Goal: Task Accomplishment & Management: Manage account settings

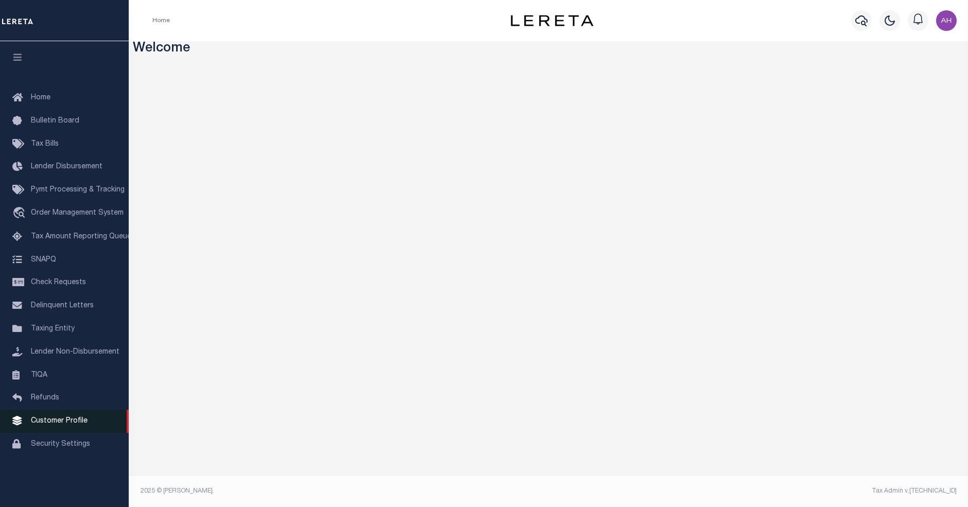
click at [76, 421] on link "Customer Profile" at bounding box center [64, 421] width 129 height 23
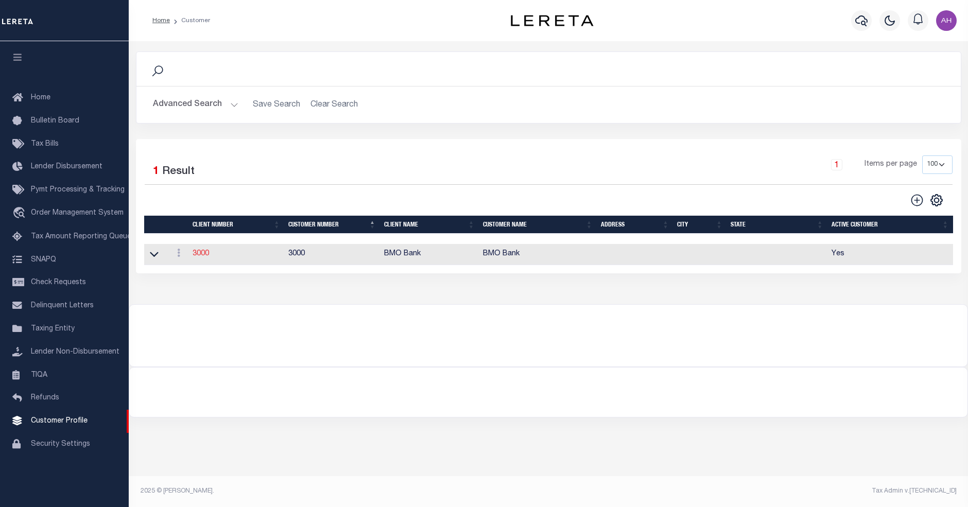
click at [205, 255] on link "3000" at bounding box center [201, 253] width 16 height 7
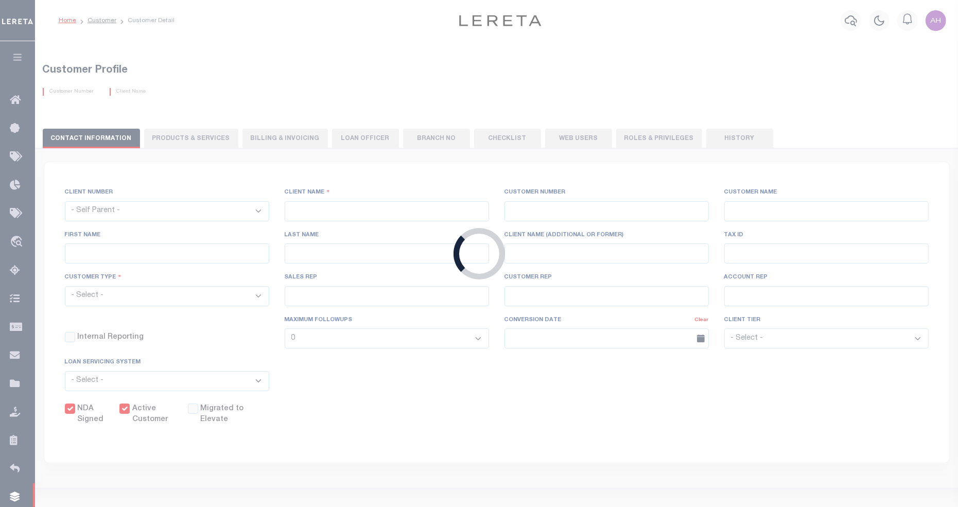
select select
type input "BMO Bank"
type input "3000"
type input "BMO Bank"
type input "Test"
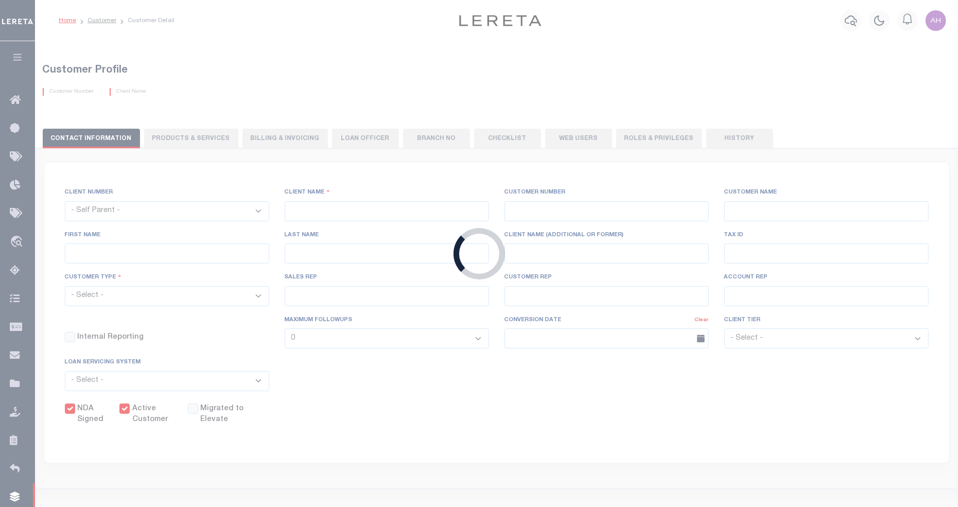
type input "Customer"
select select "Residential"
checkbox input "true"
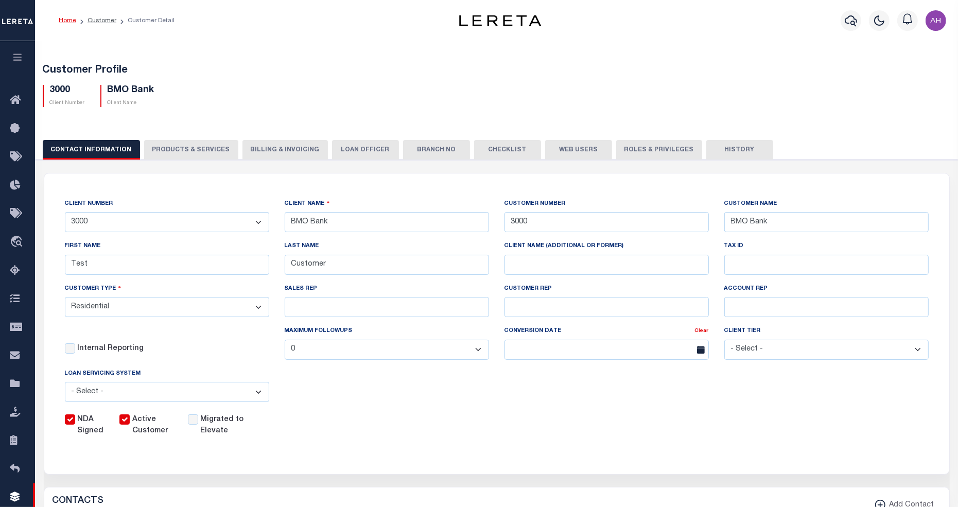
click at [489, 148] on button "Checklist" at bounding box center [507, 150] width 67 height 20
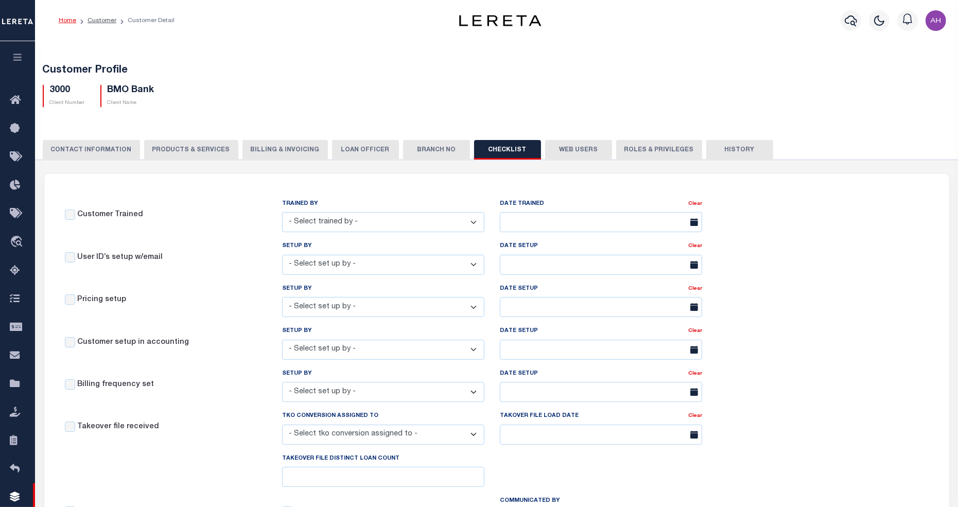
click at [572, 149] on button "Web Users" at bounding box center [578, 150] width 67 height 20
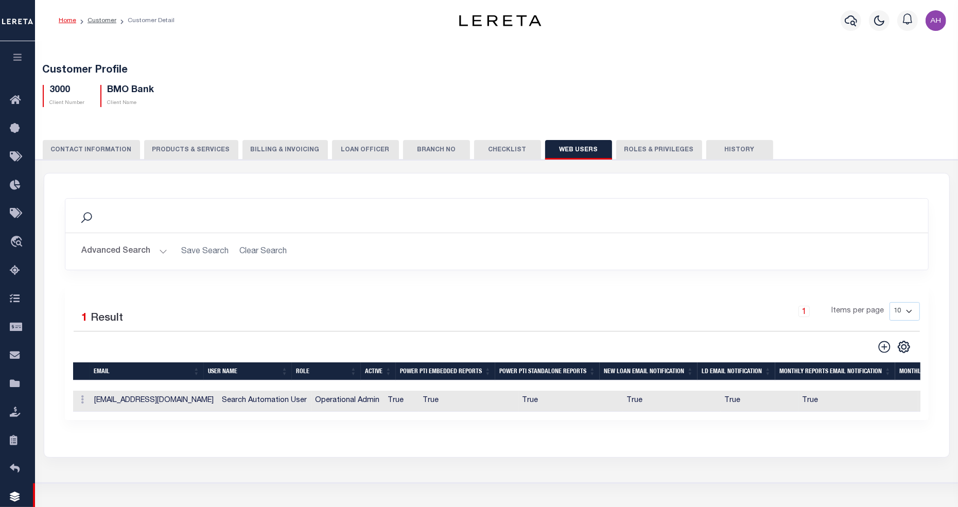
click at [186, 401] on td "qaautomation5@accumatch.com" at bounding box center [155, 401] width 128 height 21
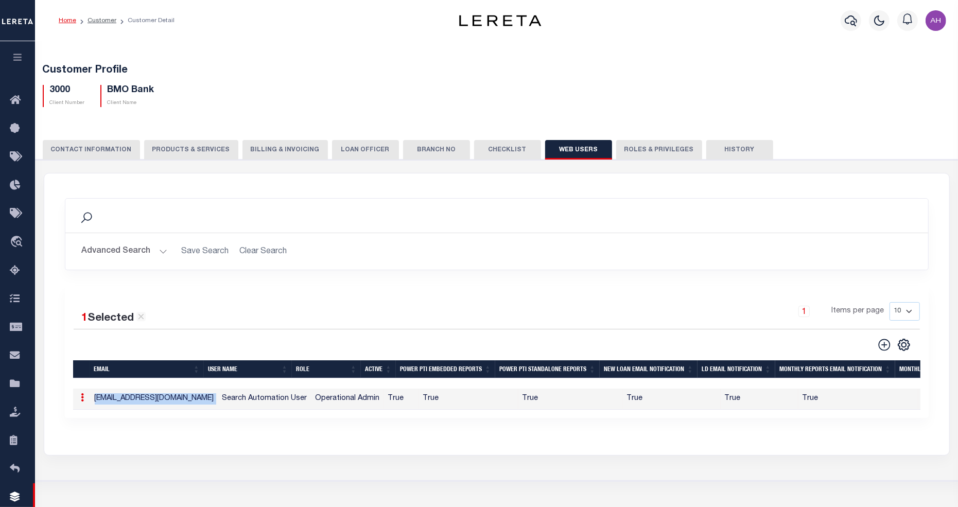
copy td "qaautomation5@accumatch.com"
click at [85, 396] on link at bounding box center [82, 399] width 11 height 8
click at [99, 454] on link "Delete" at bounding box center [101, 448] width 47 height 17
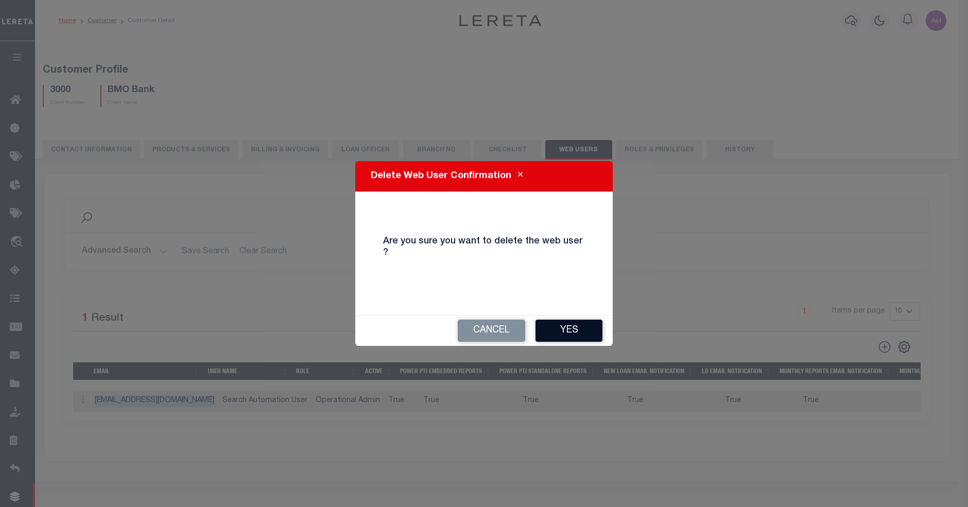
click at [575, 330] on button "Yes" at bounding box center [568, 331] width 67 height 22
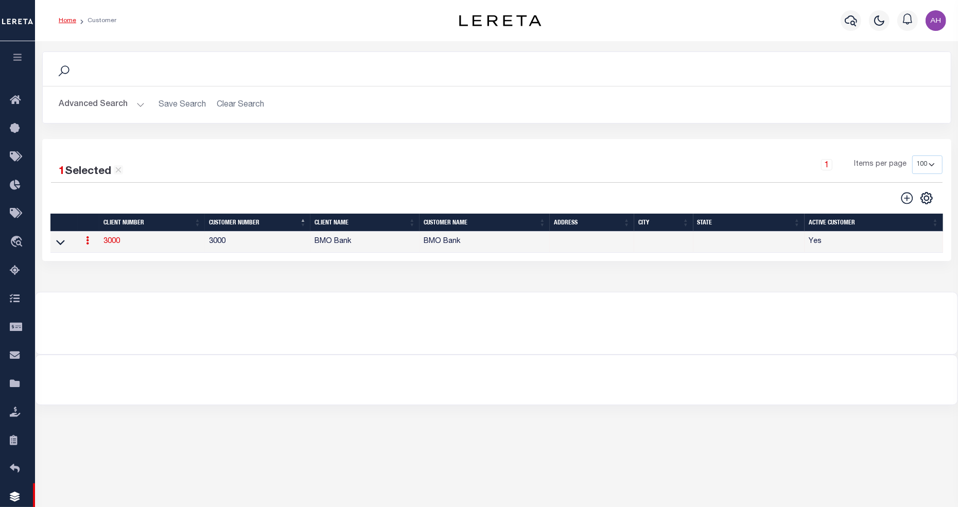
click at [107, 93] on div "Advanced Search Save Search Clear Search CustomerSearchGridWrapper_dynamictable…" at bounding box center [497, 104] width 908 height 37
click at [123, 107] on button "Advanced Search" at bounding box center [101, 105] width 85 height 20
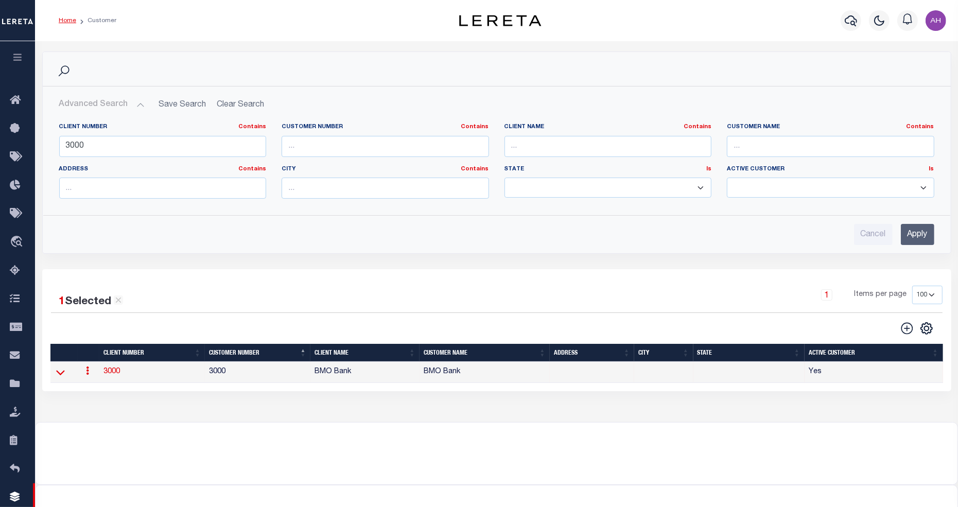
click at [63, 372] on icon at bounding box center [60, 372] width 9 height 11
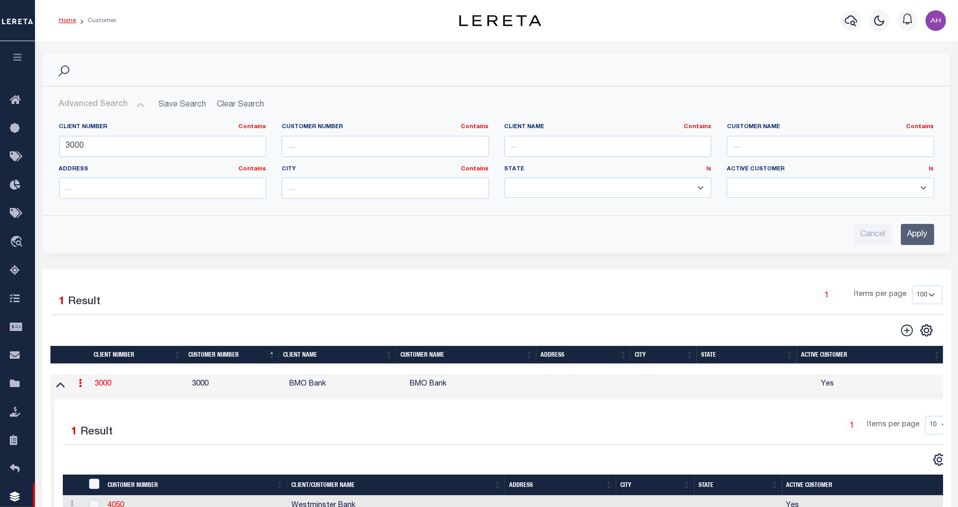
scroll to position [197, 0]
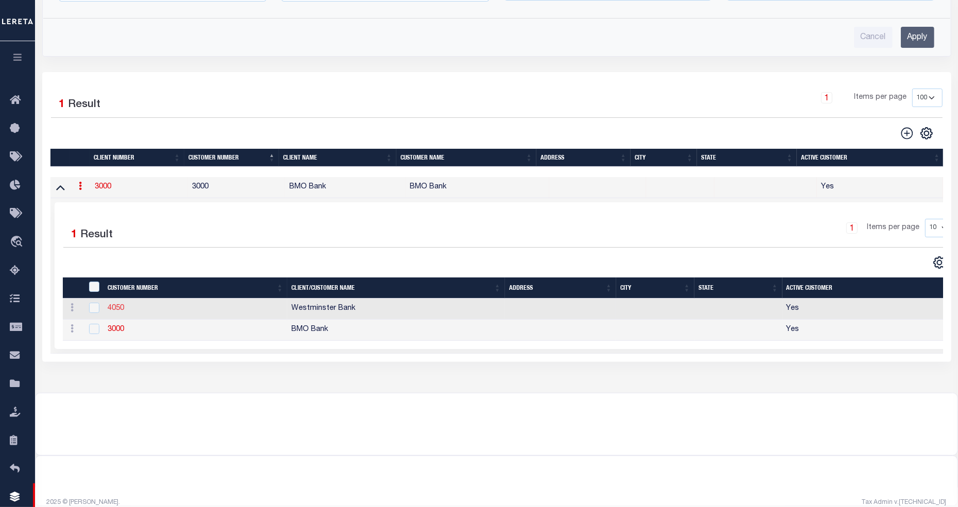
click at [114, 309] on link "4050" at bounding box center [116, 308] width 16 height 7
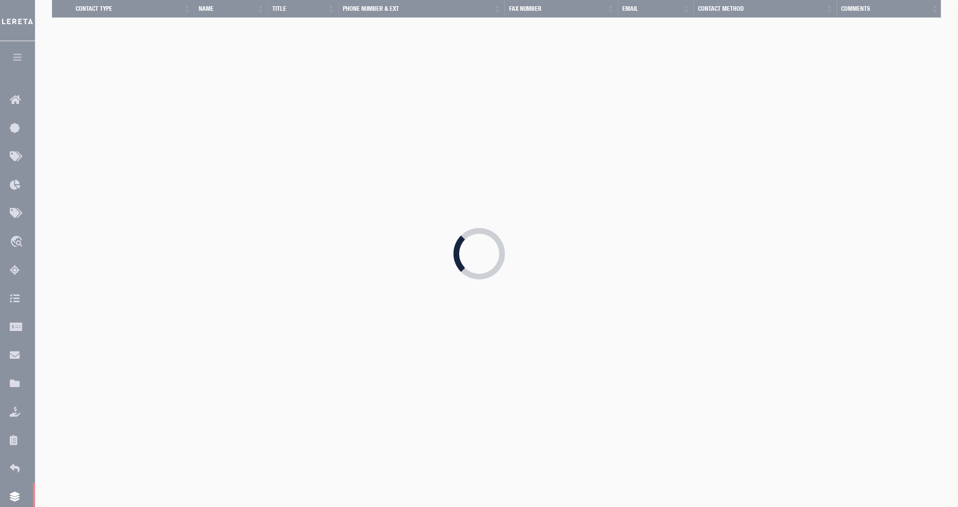
select select "2285"
type input "4050"
type input "Westminster Bank"
checkbox input "false"
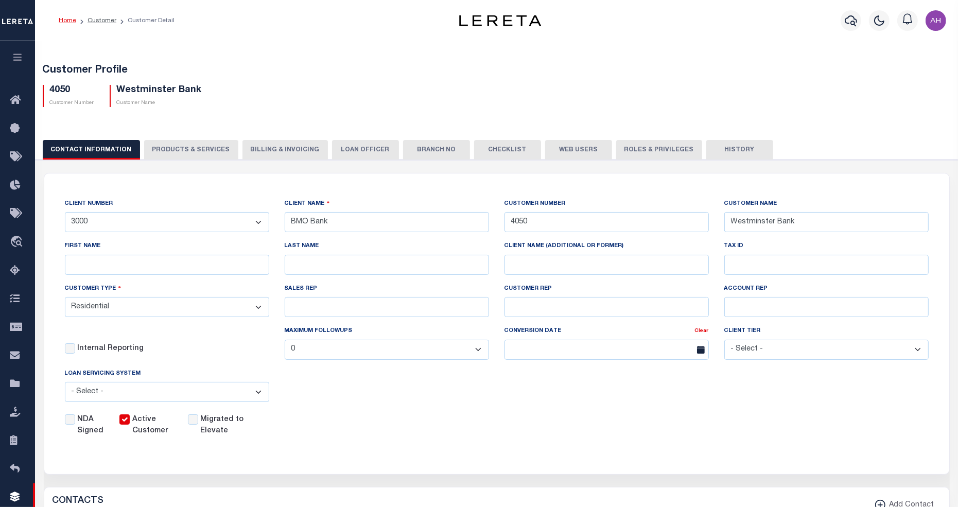
click at [562, 152] on button "Web Users" at bounding box center [578, 150] width 67 height 20
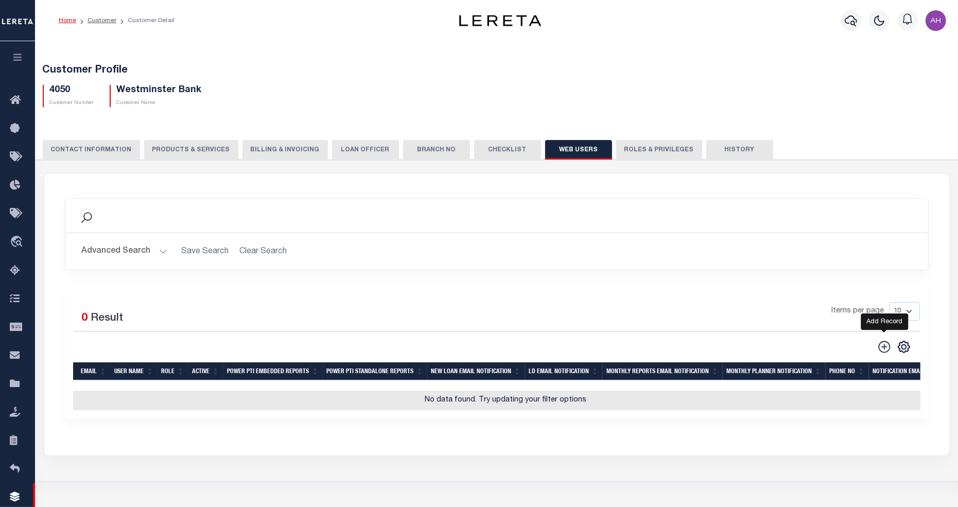
click at [884, 347] on icon at bounding box center [884, 346] width 13 height 13
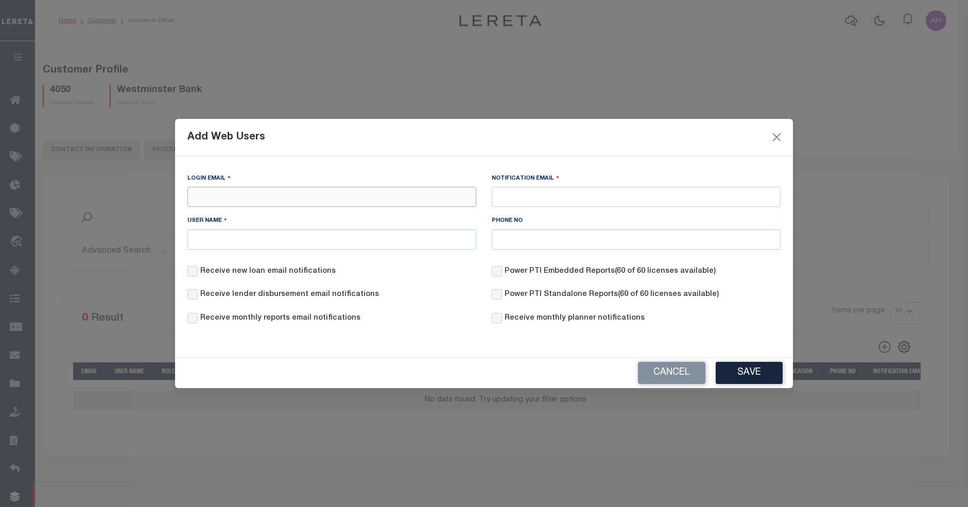
click at [330, 193] on input "Login Email" at bounding box center [331, 197] width 289 height 20
paste input "qaautomation5@accumatch.com"
type input "qaautomation5@accumatch.com"
click at [622, 195] on input "Notification Email" at bounding box center [636, 197] width 289 height 20
type input "adarwish-c@accumatch.com"
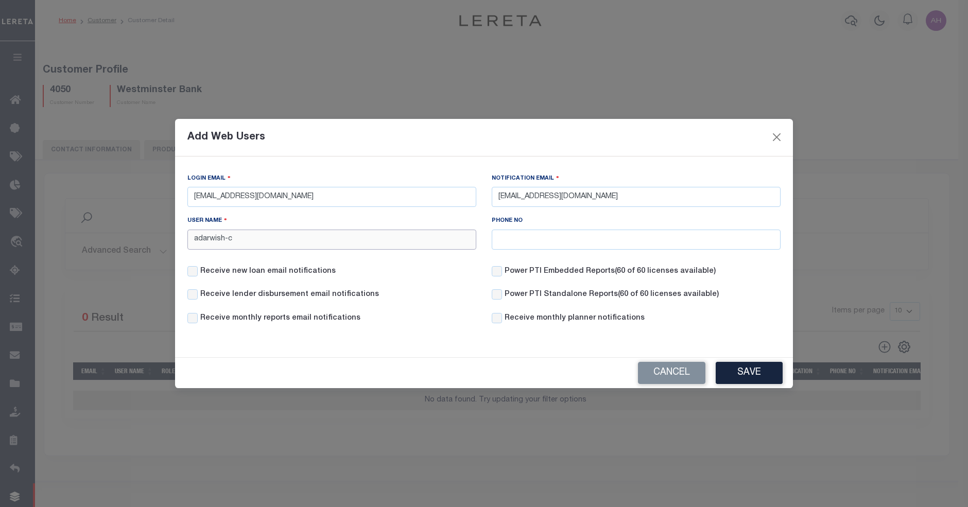
type input "adarwish-c"
click at [304, 268] on label "Receive new loan email notifications" at bounding box center [267, 271] width 135 height 11
click at [198, 268] on input "Receive new loan email notifications" at bounding box center [192, 271] width 10 height 10
checkbox input "true"
click at [327, 300] on label "Receive lender disbursement email notifications" at bounding box center [289, 294] width 179 height 11
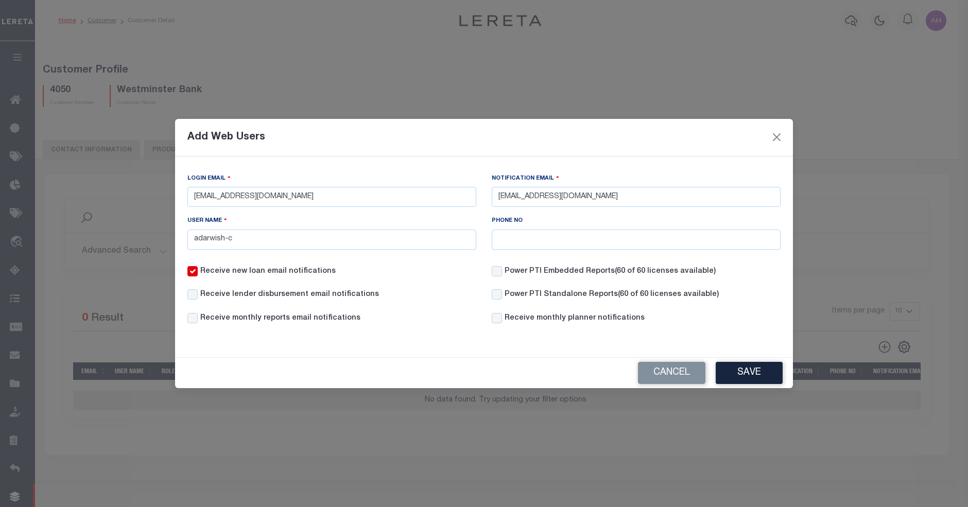
click at [198, 300] on input "Receive lender disbursement email notifications" at bounding box center [192, 294] width 10 height 10
checkbox input "true"
click at [328, 313] on div "Receive lender disbursement email notifications" at bounding box center [332, 301] width 304 height 24
click at [328, 317] on label "Receive monthly reports email notifications" at bounding box center [280, 318] width 160 height 11
click at [198, 317] on input "Receive monthly reports email notifications" at bounding box center [192, 318] width 10 height 10
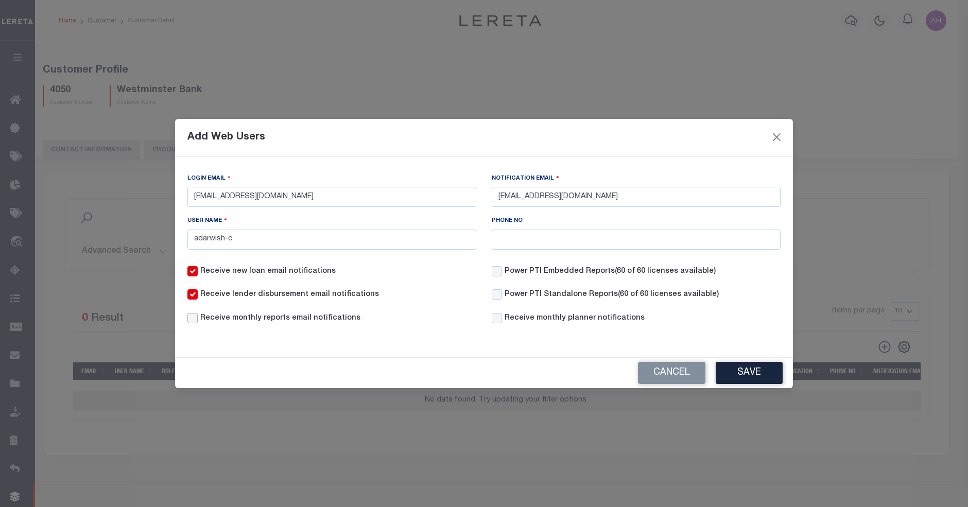
checkbox input "true"
click at [642, 273] on span "(60 of 60 licenses available)" at bounding box center [665, 271] width 101 height 7
click at [502, 273] on input "Power PTI Embedded Reports (60 of 60 licenses available)" at bounding box center [497, 271] width 10 height 10
checkbox input "true"
click at [650, 303] on div "Power PTI Standalone Reports (60 of 60 licenses available)" at bounding box center [636, 301] width 304 height 24
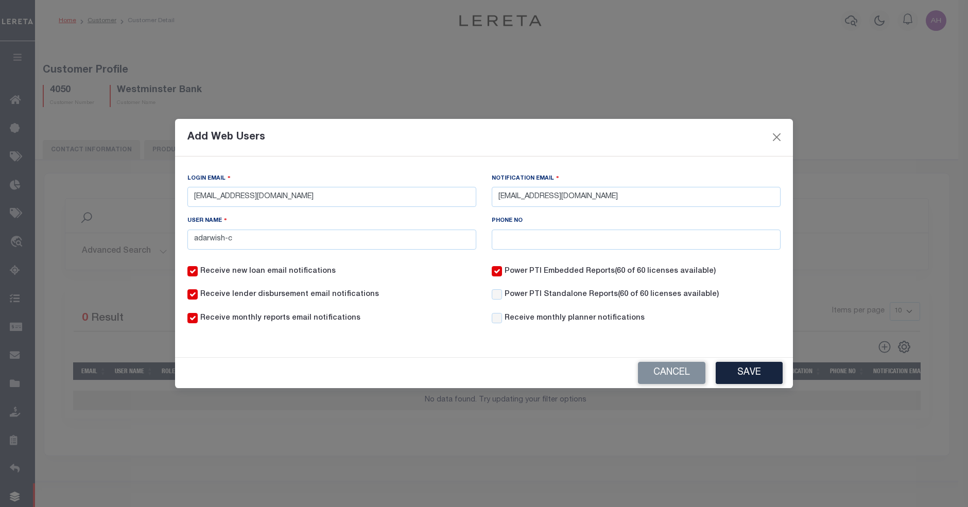
click at [650, 298] on span "(60 of 60 licenses available)" at bounding box center [668, 294] width 101 height 7
click at [502, 299] on input "Power PTI Standalone Reports (60 of 60 licenses available)" at bounding box center [497, 294] width 10 height 10
checkbox input "true"
click at [726, 365] on button "Save" at bounding box center [749, 373] width 67 height 22
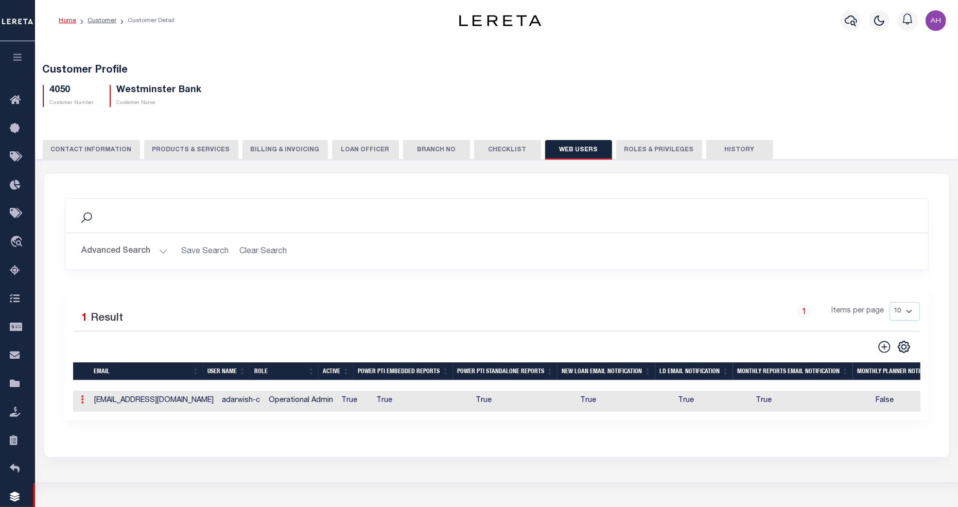
click at [81, 404] on icon at bounding box center [82, 399] width 3 height 8
click at [98, 430] on link "Edit" at bounding box center [101, 432] width 47 height 17
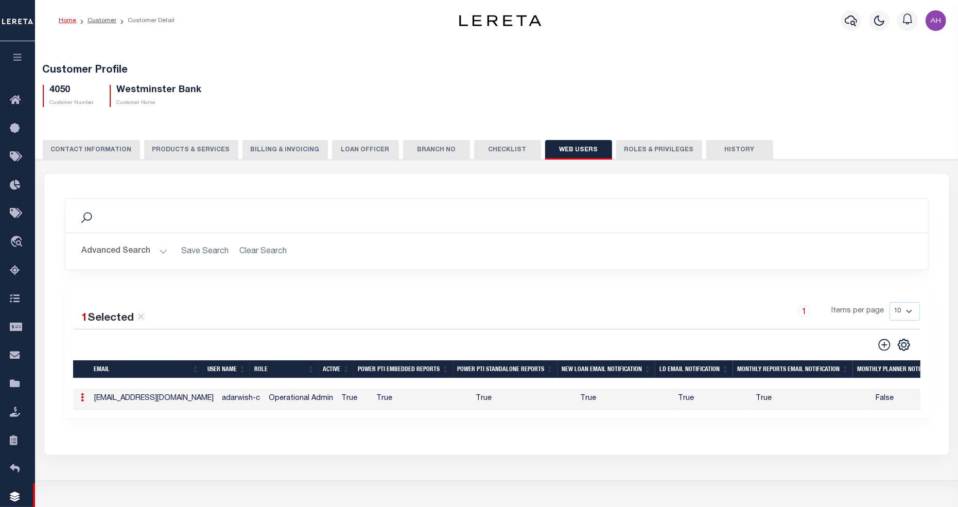
type input "qaautomation5@accumatch.com"
type input "adarwish-c@accumatch.com"
type input "adarwish-c"
checkbox input "true"
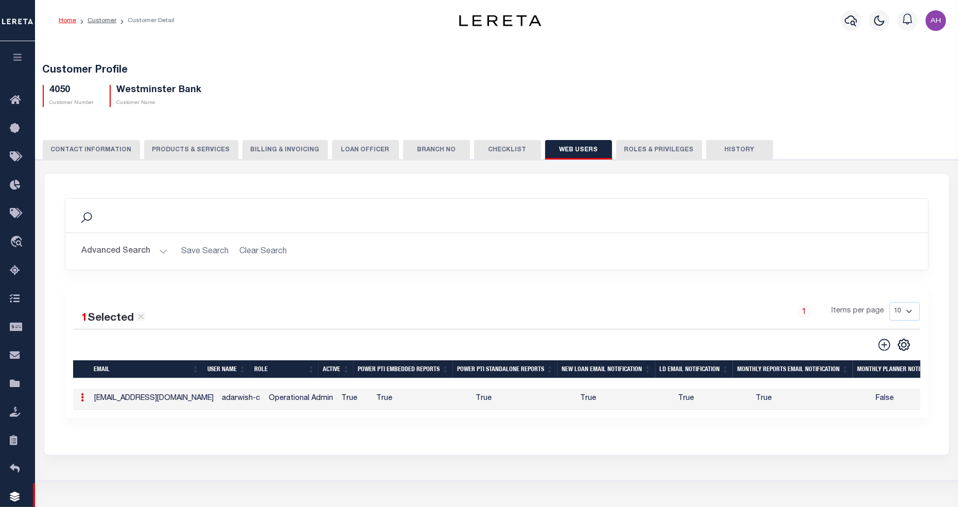
checkbox input "true"
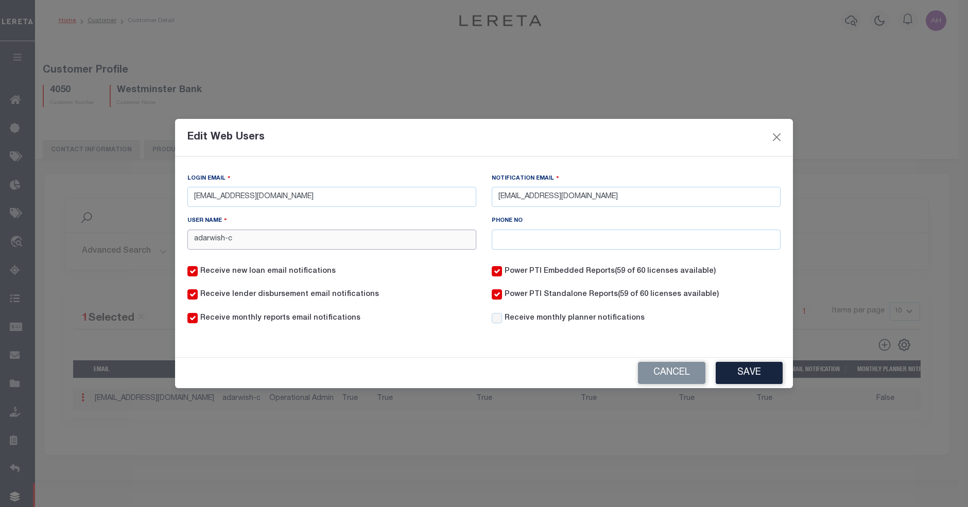
click at [272, 237] on input "adarwish-c" at bounding box center [331, 240] width 289 height 20
type input "q"
type input "Automation_Darwish"
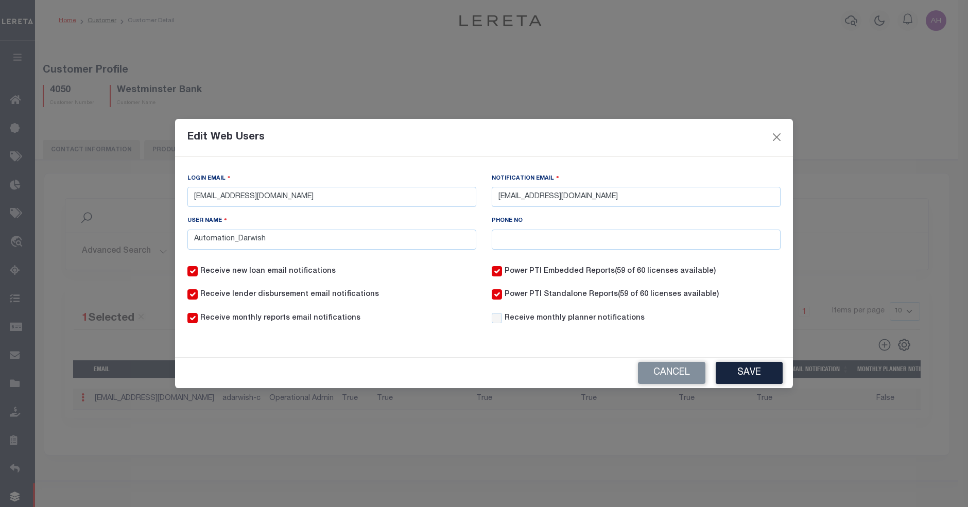
click at [274, 217] on div "User Name Automation_Darwish" at bounding box center [331, 232] width 289 height 34
click at [753, 373] on button "Save" at bounding box center [749, 373] width 67 height 22
